Goal: Register for event/course

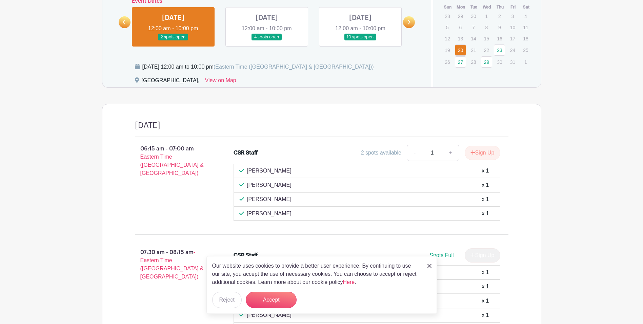
scroll to position [509, 0]
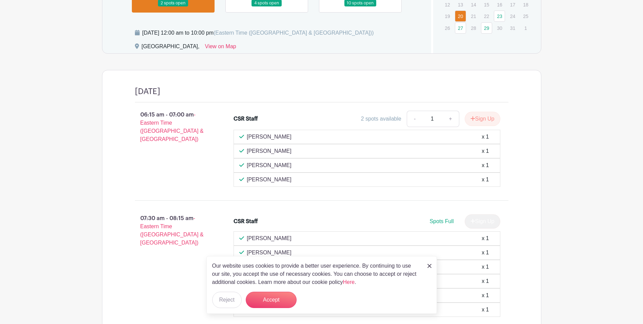
click at [429, 267] on img at bounding box center [430, 266] width 4 height 4
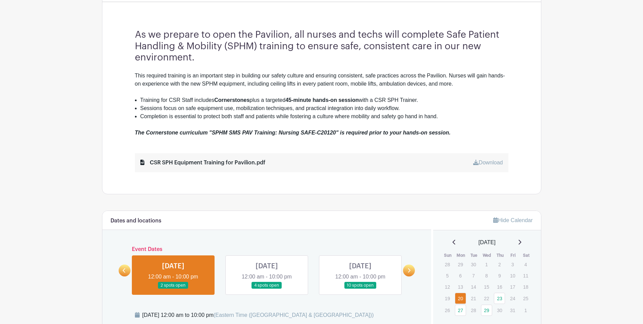
scroll to position [260, 0]
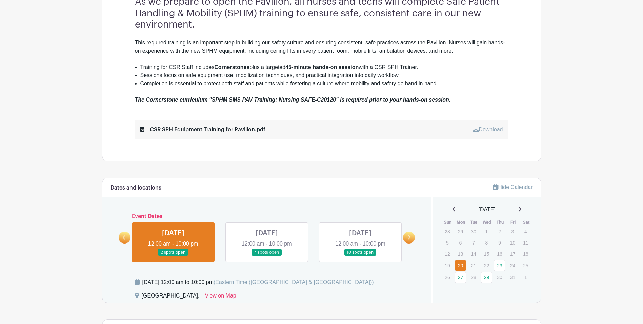
click at [267, 256] on link at bounding box center [267, 256] width 0 height 0
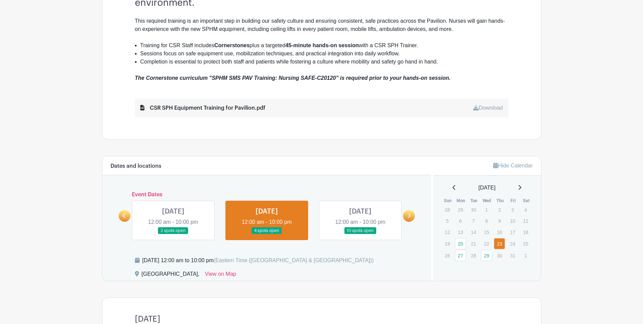
scroll to position [328, 0]
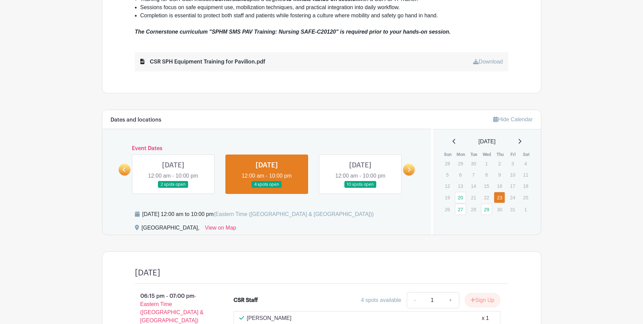
click at [173, 188] on link at bounding box center [173, 188] width 0 height 0
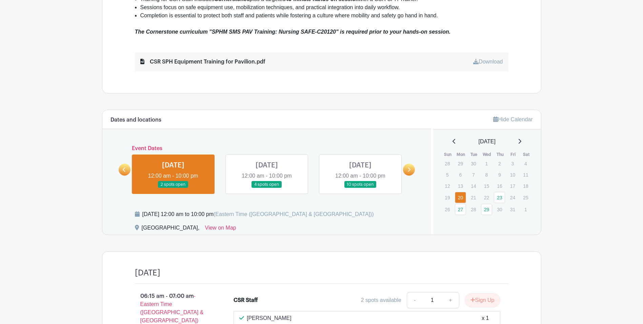
click at [267, 188] on link at bounding box center [267, 188] width 0 height 0
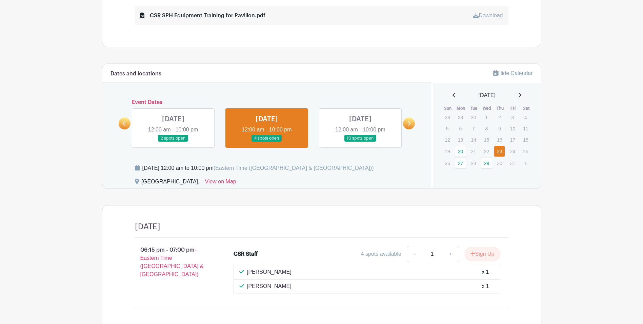
scroll to position [286, 0]
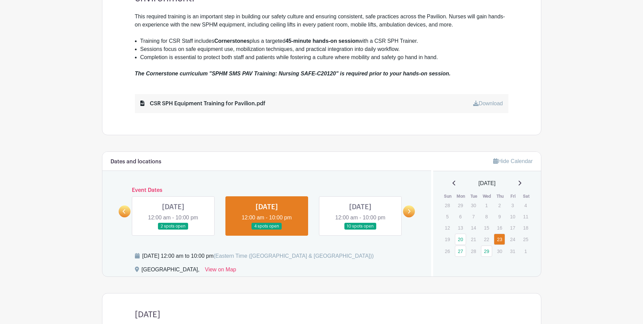
click at [361, 230] on link at bounding box center [361, 230] width 0 height 0
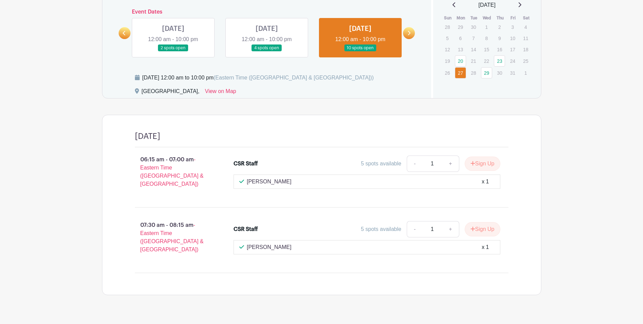
scroll to position [468, 0]
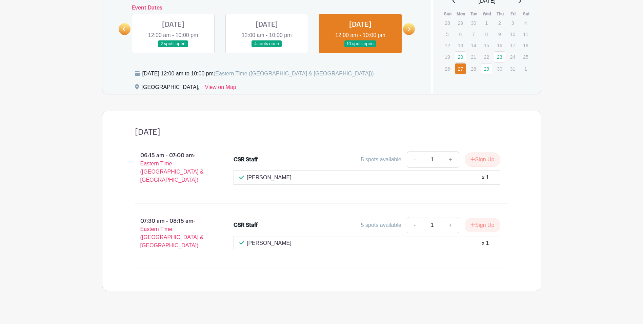
click at [413, 29] on link at bounding box center [409, 29] width 12 height 12
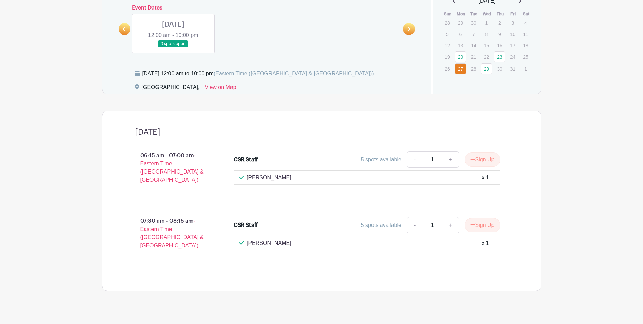
click at [173, 47] on link at bounding box center [173, 47] width 0 height 0
